Goal: Find contact information: Find contact information

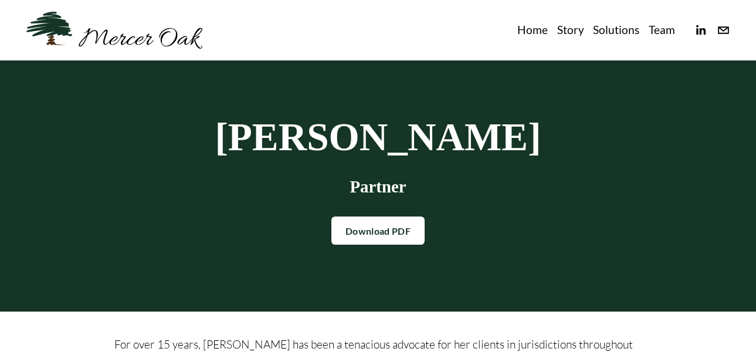
click at [391, 232] on link "Download PDF" at bounding box center [377, 230] width 93 height 28
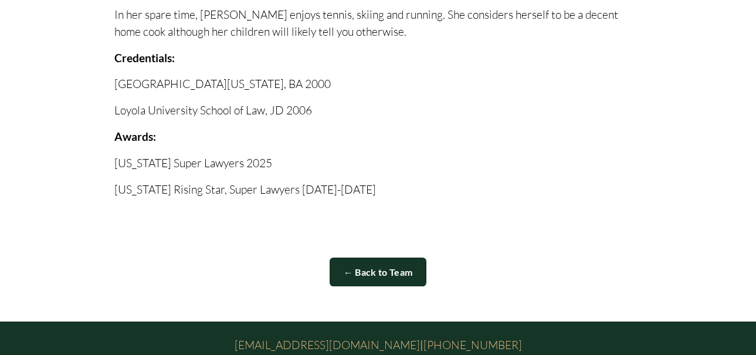
scroll to position [658, 0]
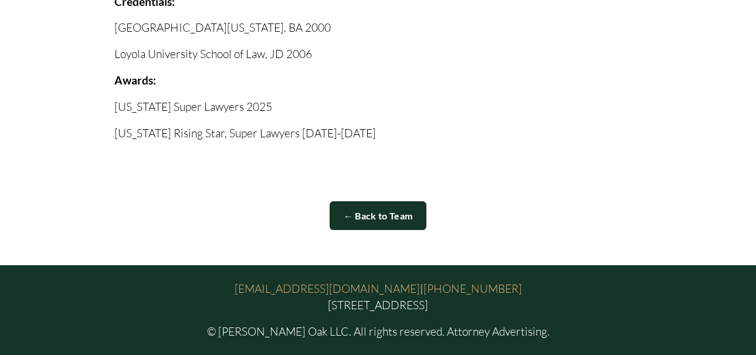
drag, startPoint x: 282, startPoint y: 289, endPoint x: 481, endPoint y: 292, distance: 198.9
click at [481, 292] on p "[EMAIL_ADDRESS][DOMAIN_NAME] | [PHONE_NUMBER] [STREET_ADDRESS]" at bounding box center [378, 297] width 704 height 34
copy p "[STREET_ADDRESS]"
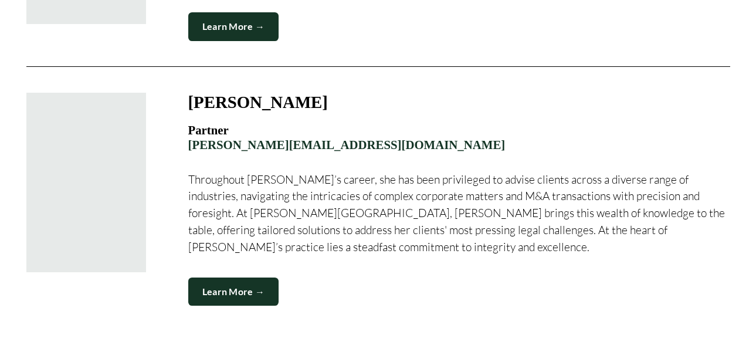
scroll to position [1583, 0]
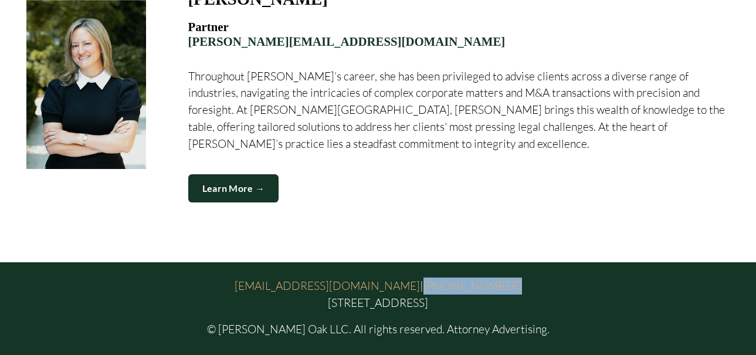
drag, startPoint x: 487, startPoint y: 238, endPoint x: 403, endPoint y: 240, distance: 84.5
click at [403, 277] on p "[EMAIL_ADDRESS][DOMAIN_NAME] | [PHONE_NUMBER] [STREET_ADDRESS]" at bounding box center [378, 294] width 704 height 34
